Goal: Information Seeking & Learning: Learn about a topic

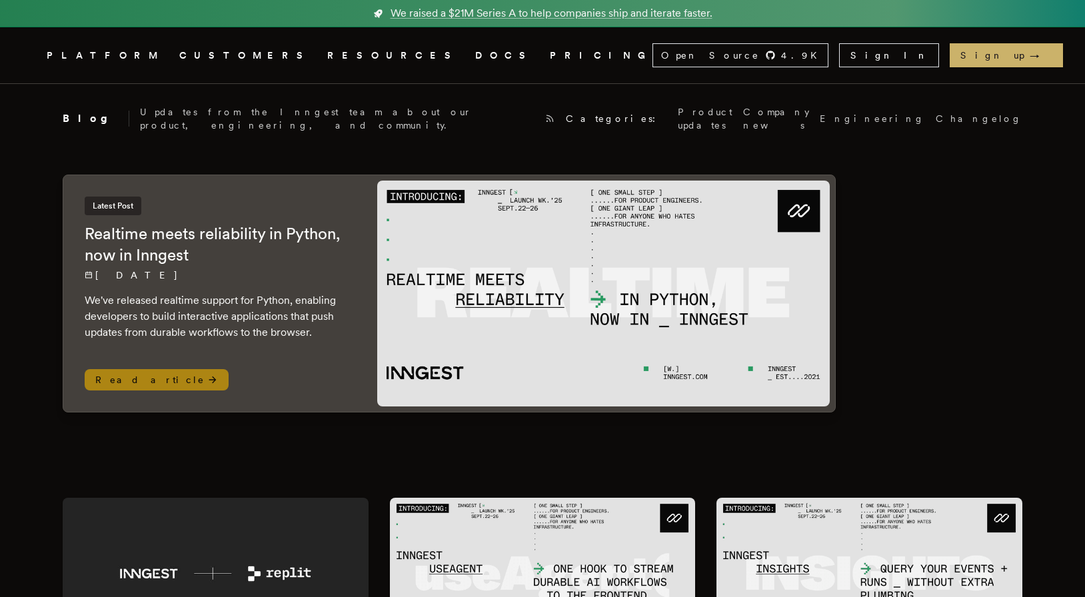
click at [440, 309] on img at bounding box center [603, 294] width 452 height 226
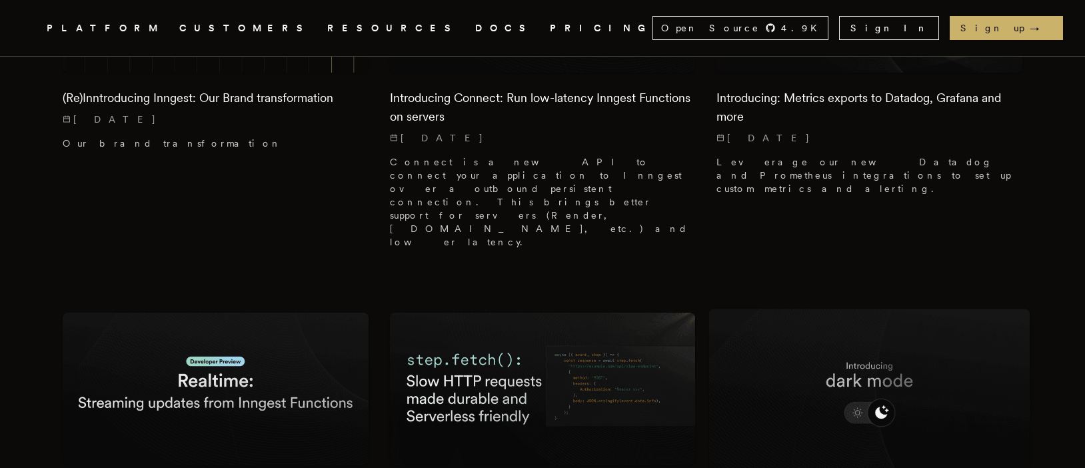
scroll to position [2987, 0]
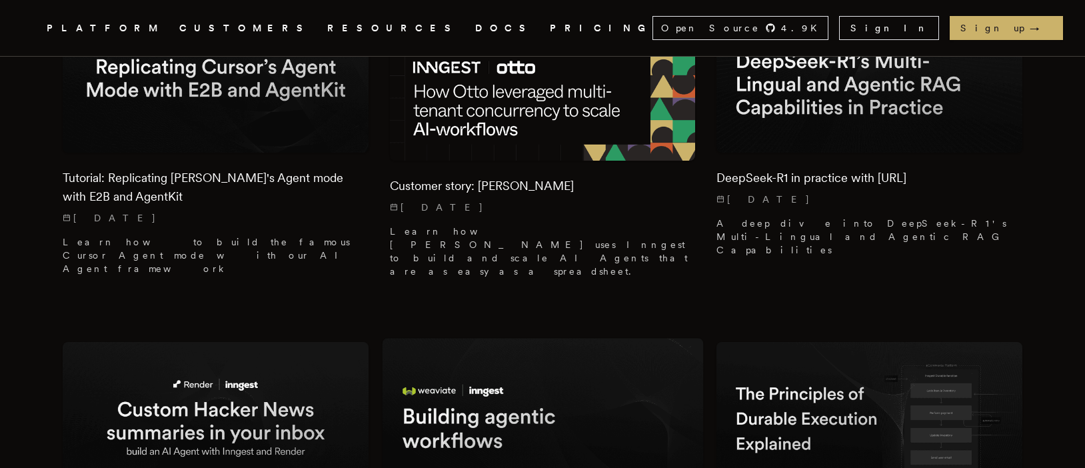
scroll to position [3642, 0]
